Goal: Task Accomplishment & Management: Manage account settings

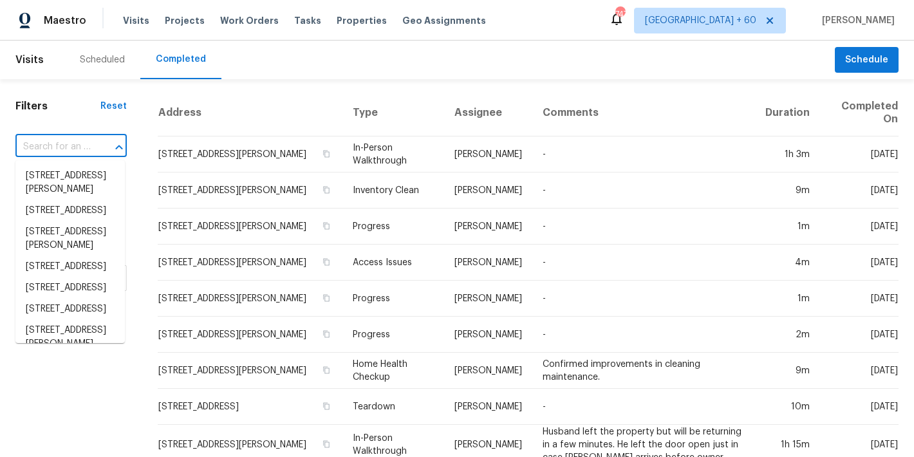
type input "[STREET_ADDRESS]"
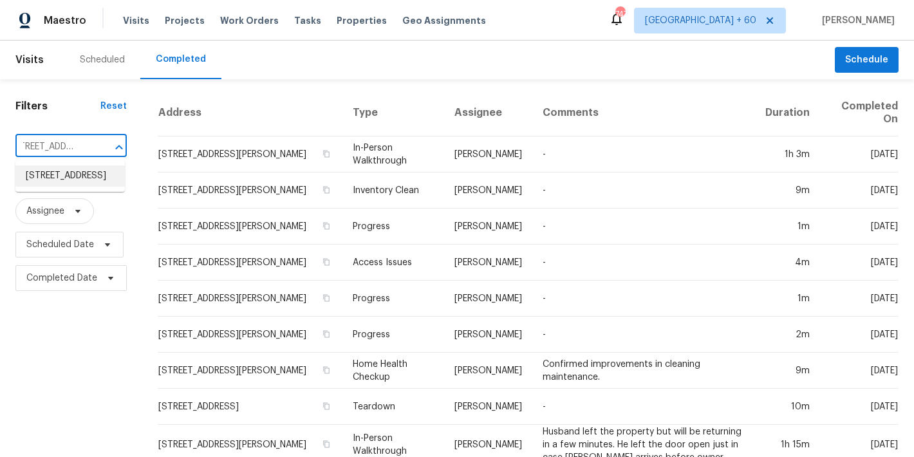
click at [59, 185] on li "[STREET_ADDRESS]" at bounding box center [69, 175] width 109 height 21
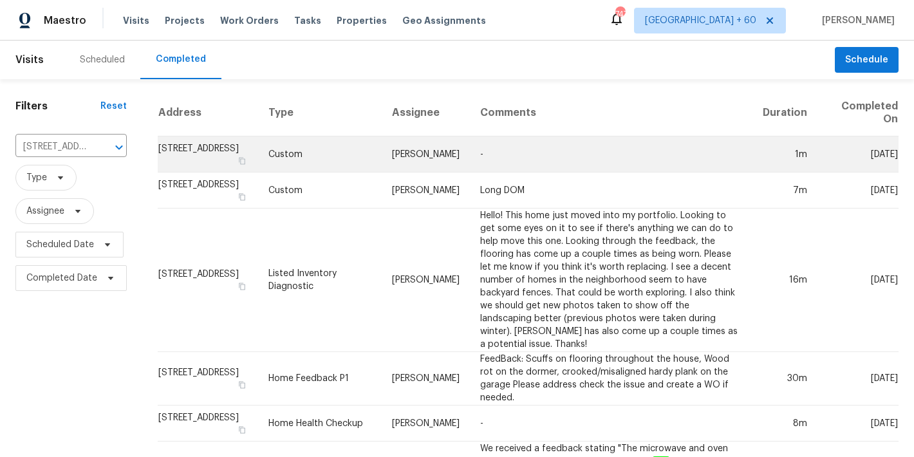
click at [190, 159] on td "[STREET_ADDRESS]" at bounding box center [208, 154] width 100 height 36
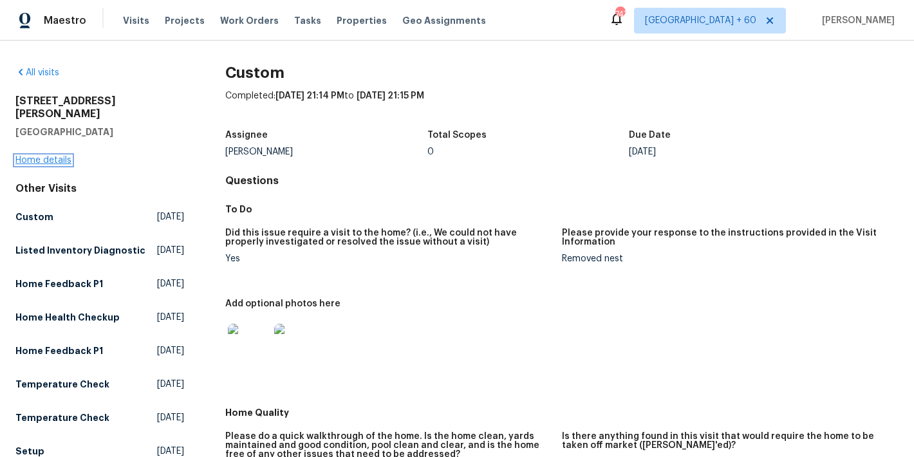
click at [26, 156] on link "Home details" at bounding box center [43, 160] width 56 height 9
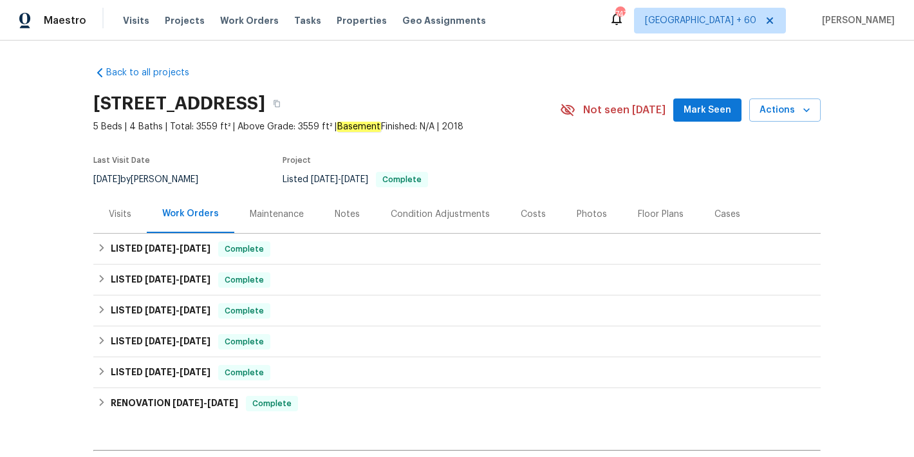
click at [707, 107] on span "Mark Seen" at bounding box center [707, 110] width 48 height 16
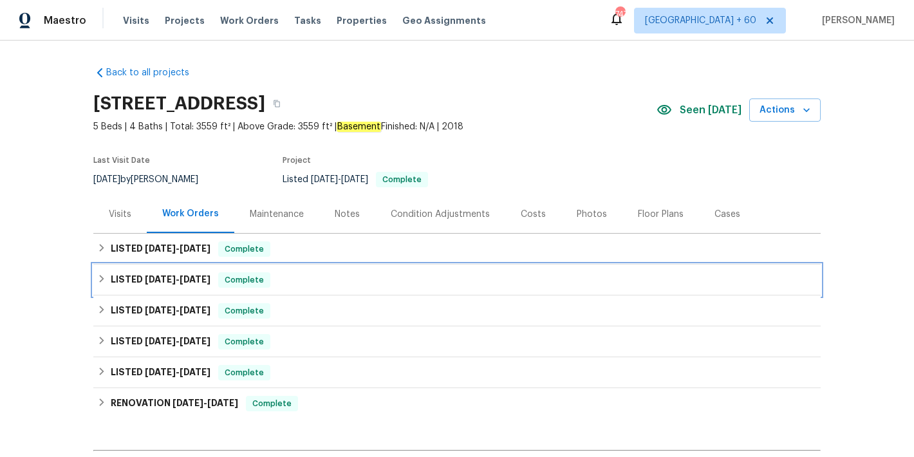
click at [297, 281] on div "LISTED [DATE] - [DATE] Complete" at bounding box center [456, 279] width 719 height 15
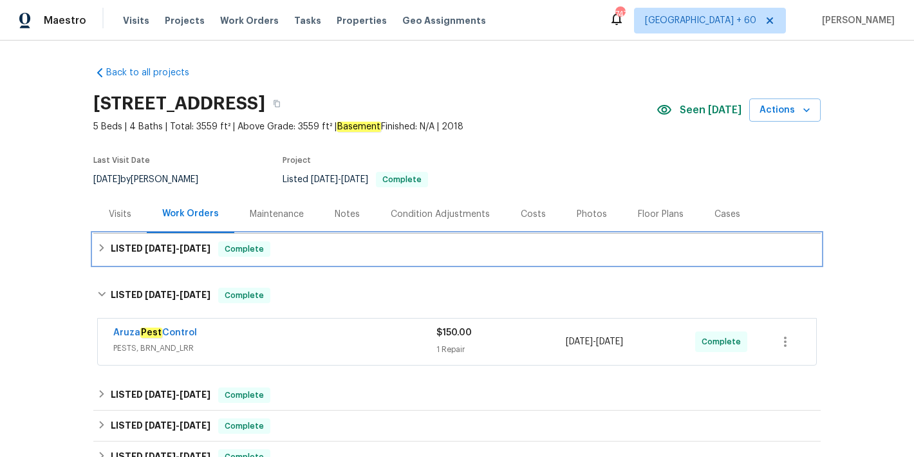
click at [296, 250] on div "LISTED [DATE] - [DATE] Complete" at bounding box center [456, 248] width 719 height 15
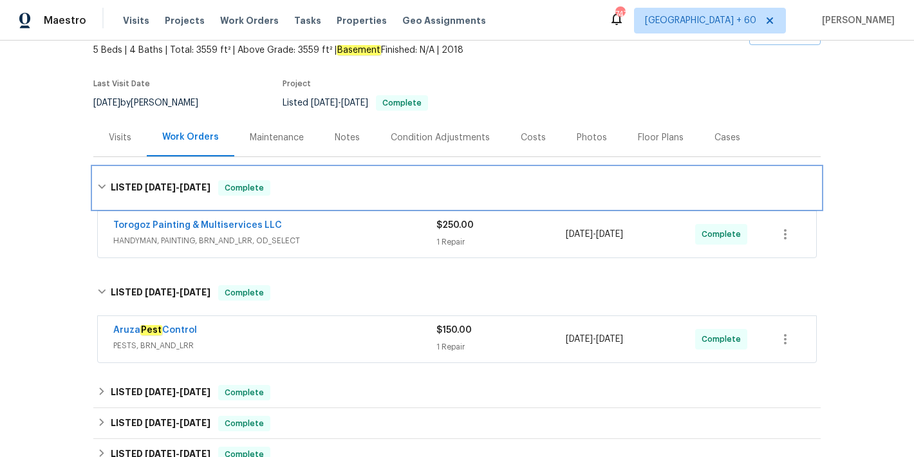
scroll to position [77, 0]
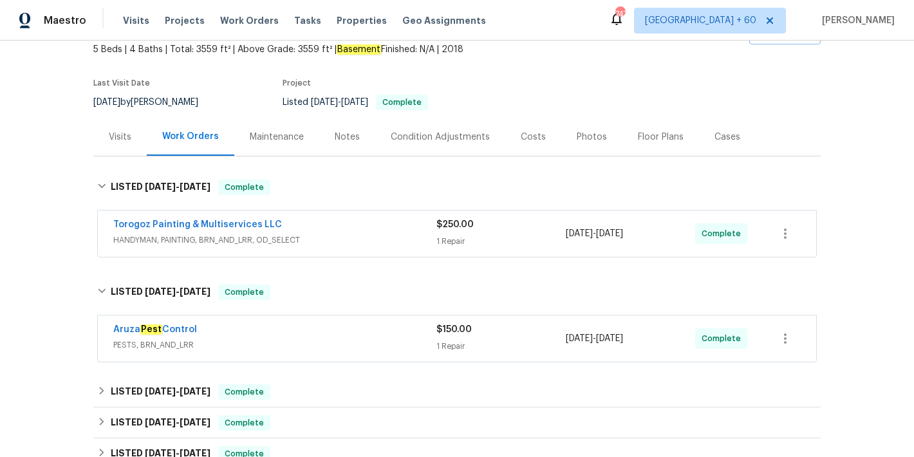
click at [371, 232] on div "Torogoz Painting & Multiservices LLC" at bounding box center [274, 225] width 323 height 15
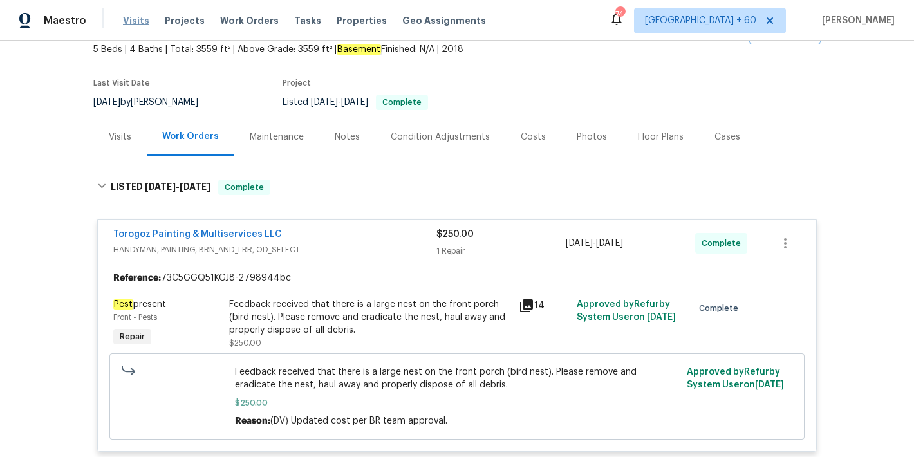
click at [140, 21] on span "Visits" at bounding box center [136, 20] width 26 height 13
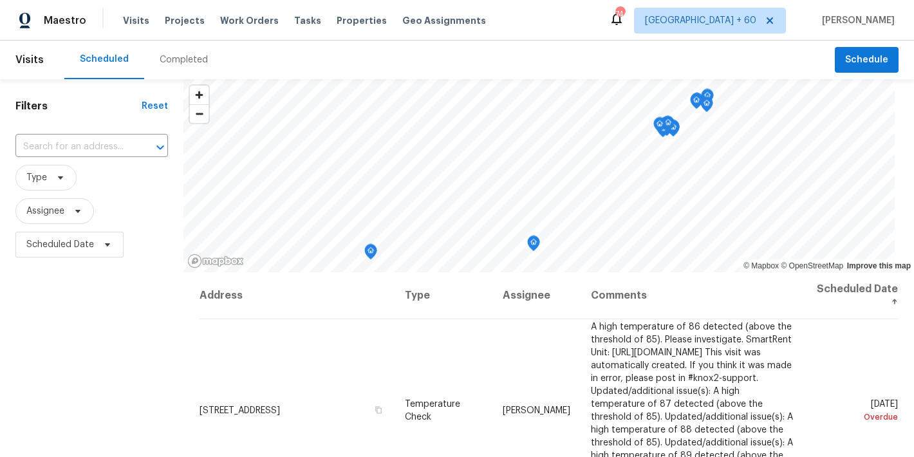
click at [174, 53] on div "Completed" at bounding box center [183, 60] width 79 height 39
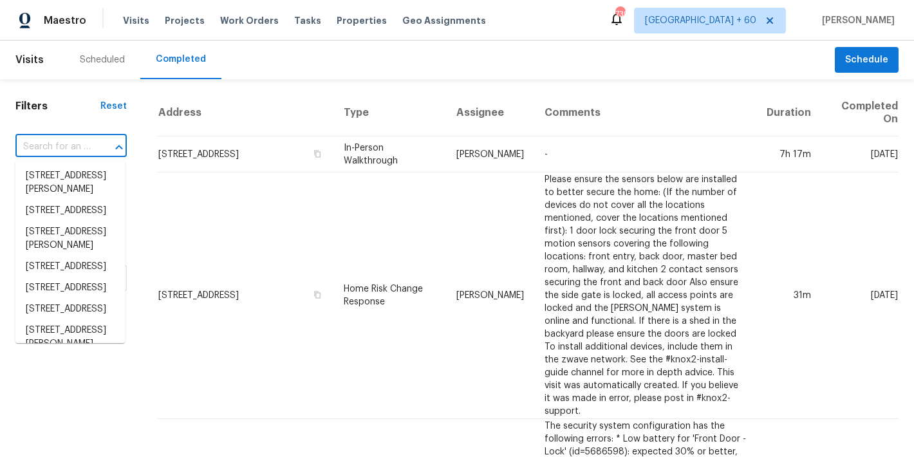
click at [56, 144] on input "text" at bounding box center [52, 147] width 75 height 20
paste input "[STREET_ADDRESS][PERSON_NAME]"
type input "13635 Frances Ave, Hudson, FL 34667"
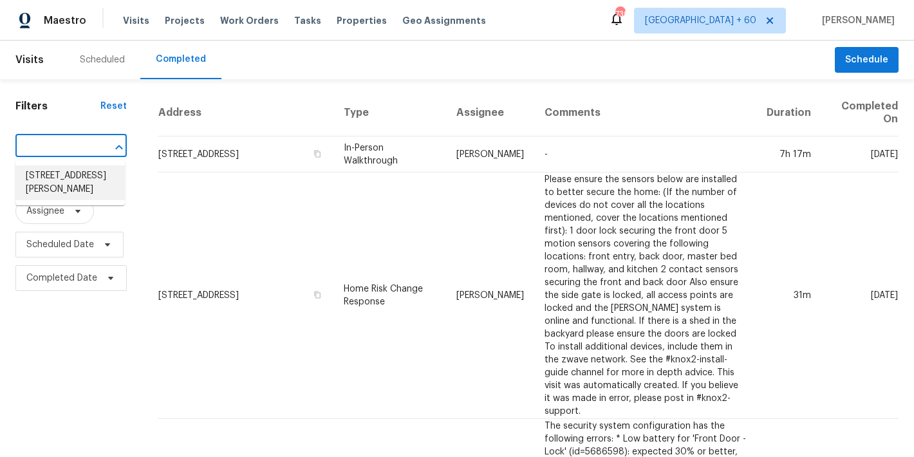
click at [63, 180] on li "13635 Frances Ave, Hudson, FL 34667" at bounding box center [69, 182] width 109 height 35
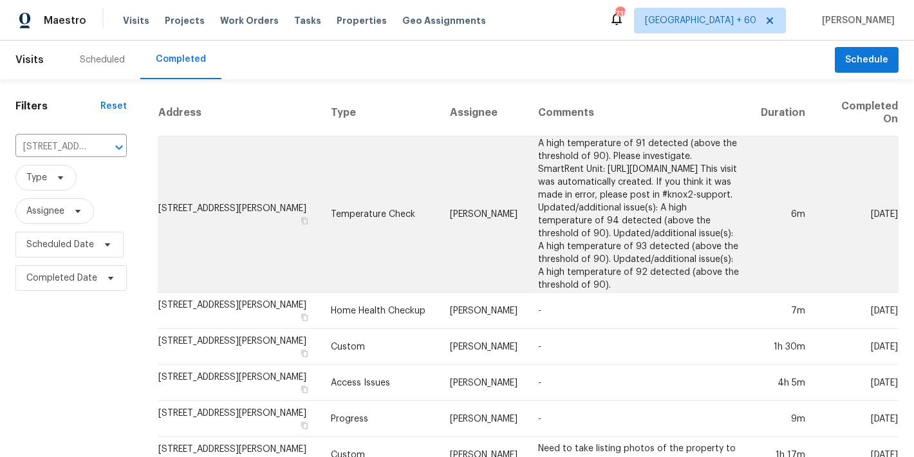
click at [180, 200] on td "13635 Frances Ave, Hudson, FL 34667" at bounding box center [239, 214] width 163 height 156
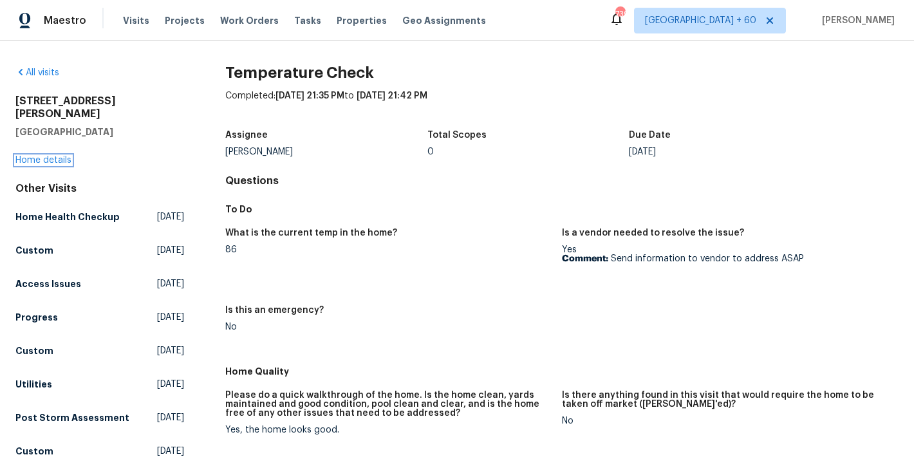
click at [47, 156] on link "Home details" at bounding box center [43, 160] width 56 height 9
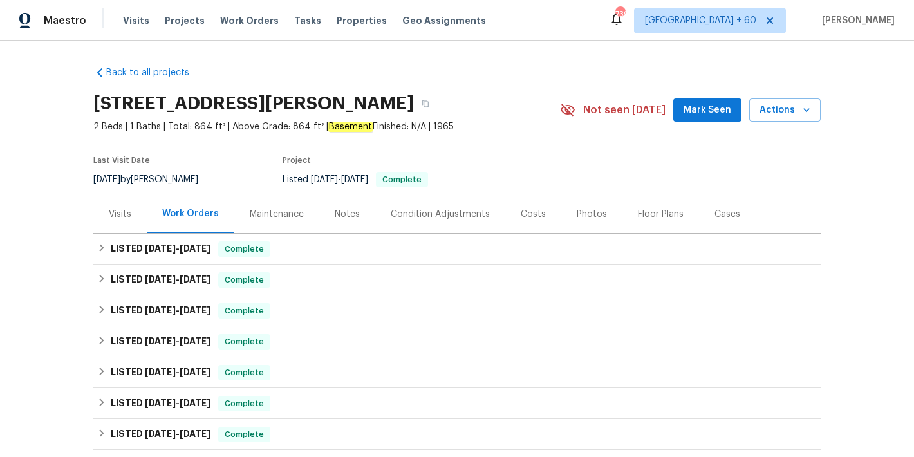
click at [709, 111] on span "Mark Seen" at bounding box center [707, 110] width 48 height 16
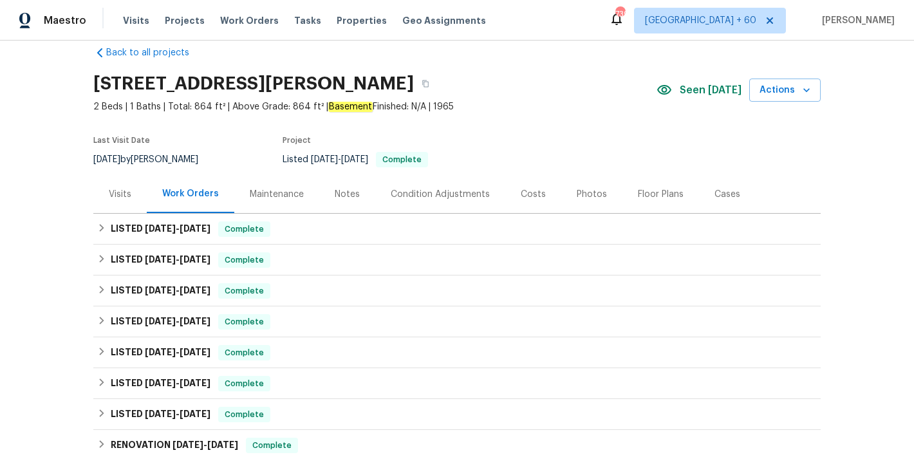
scroll to position [34, 0]
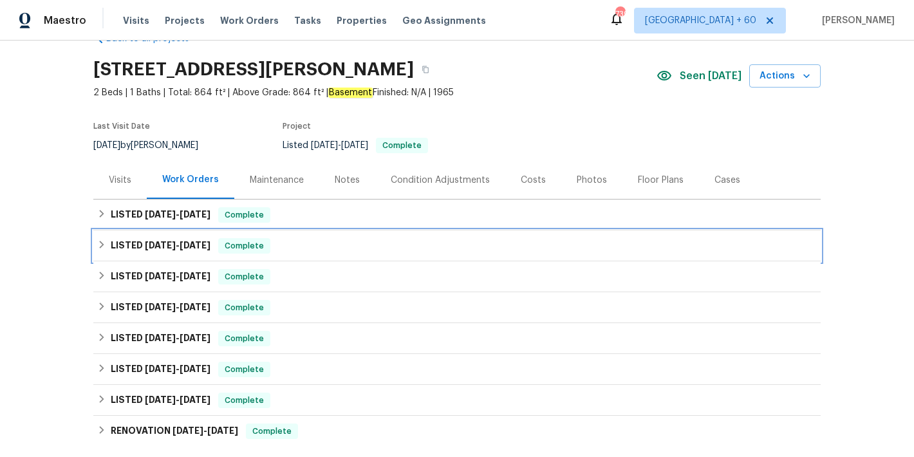
click at [307, 249] on div "LISTED 10/23/24 - 6/13/25 Complete" at bounding box center [456, 245] width 719 height 15
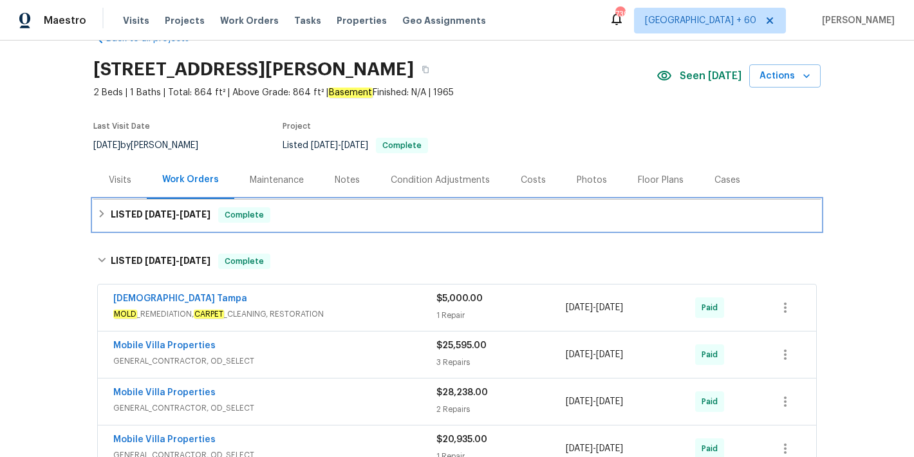
click at [302, 213] on div "LISTED 10/23/24 - 8/25/25 Complete" at bounding box center [456, 214] width 719 height 15
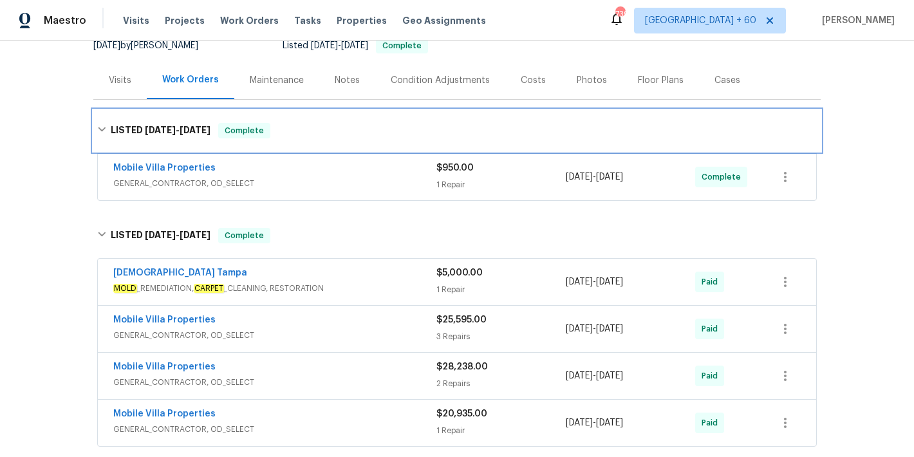
scroll to position [145, 0]
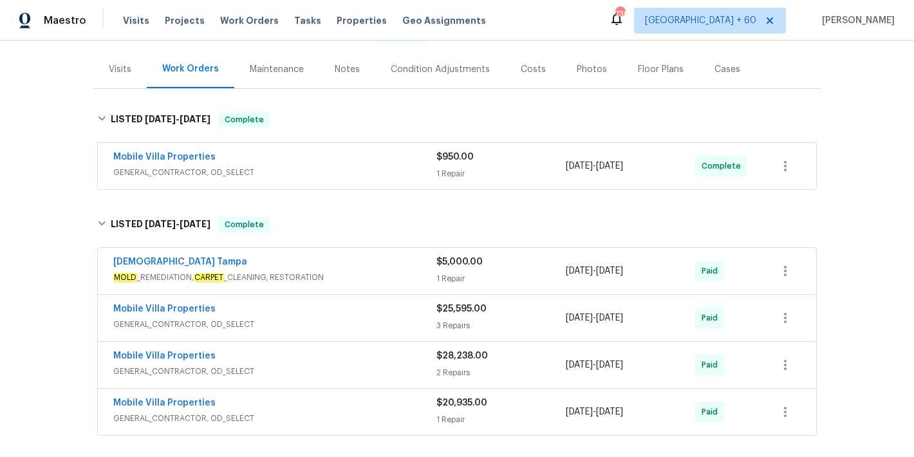
click at [378, 165] on div "Mobile Villa Properties" at bounding box center [274, 158] width 323 height 15
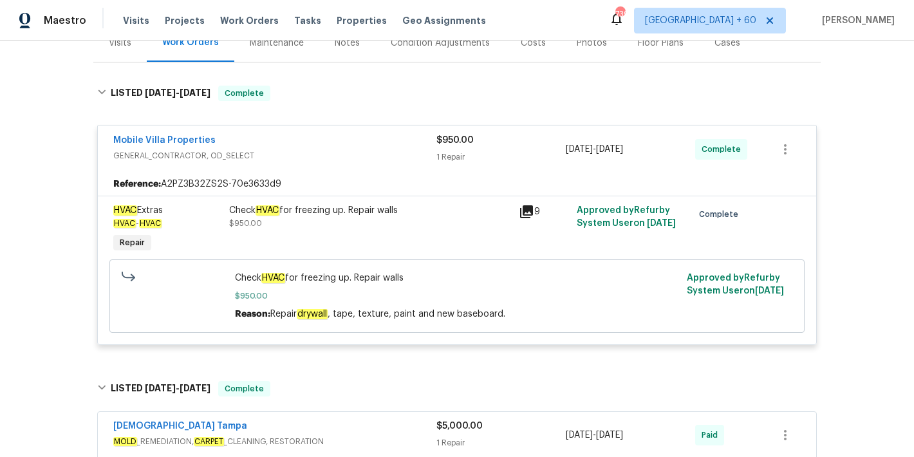
scroll to position [169, 0]
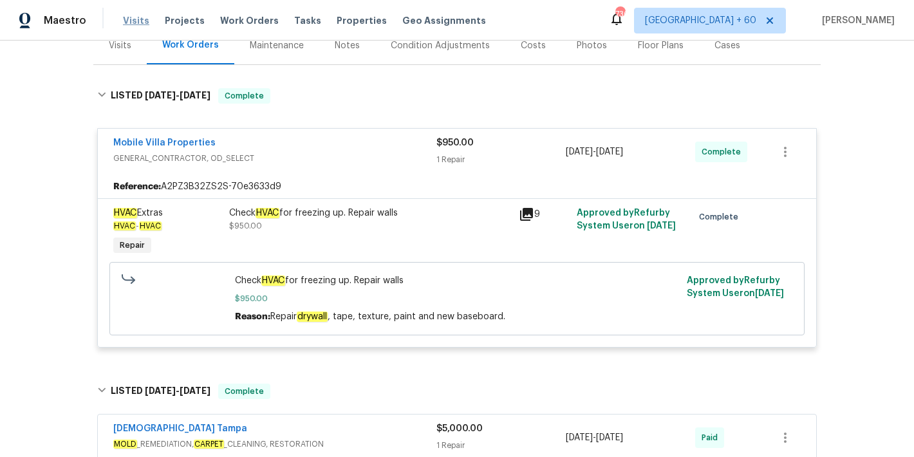
click at [135, 17] on span "Visits" at bounding box center [136, 20] width 26 height 13
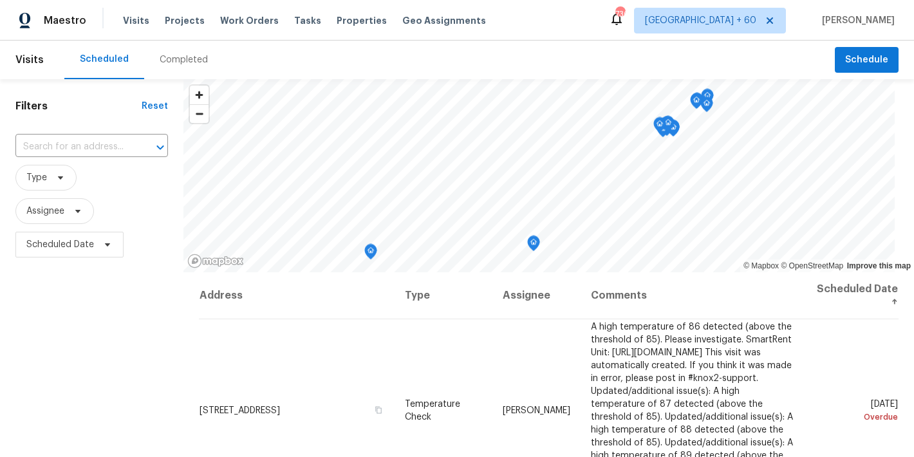
click at [225, 56] on div "Scheduled Completed" at bounding box center [449, 60] width 770 height 39
click at [178, 59] on div "Completed" at bounding box center [184, 59] width 48 height 13
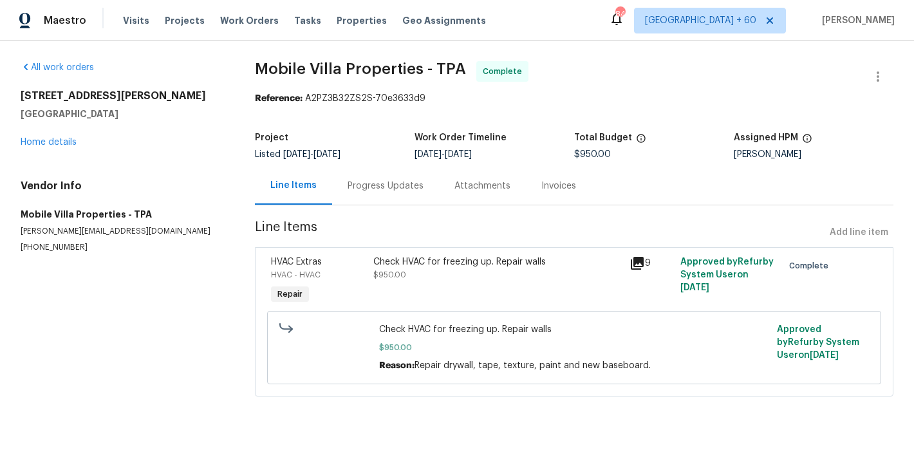
click at [368, 185] on div "Progress Updates" at bounding box center [385, 186] width 76 height 13
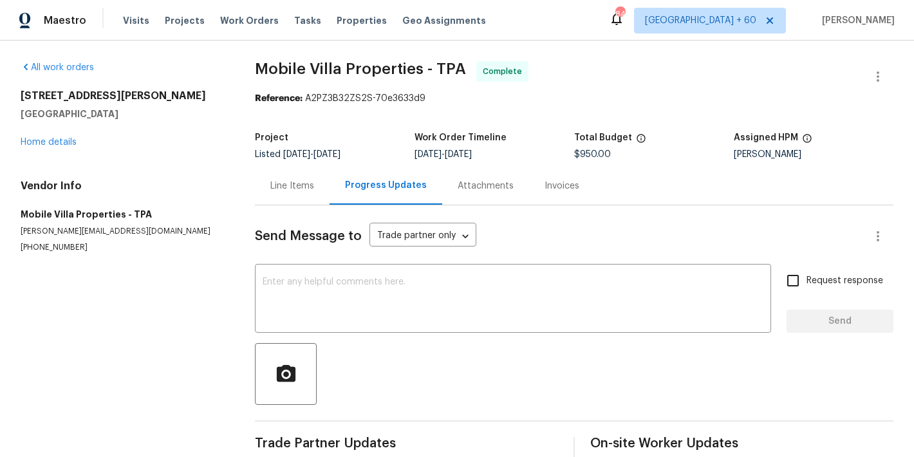
scroll to position [144, 0]
